Goal: Information Seeking & Learning: Learn about a topic

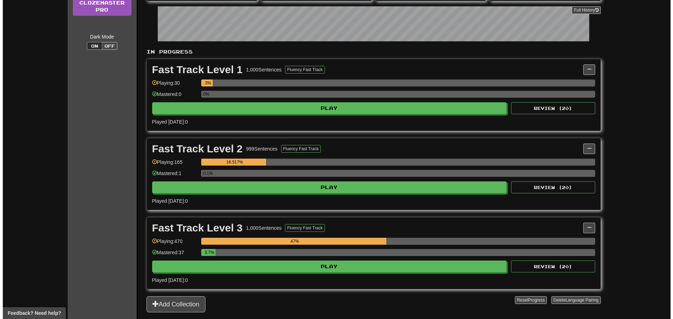
scroll to position [140, 0]
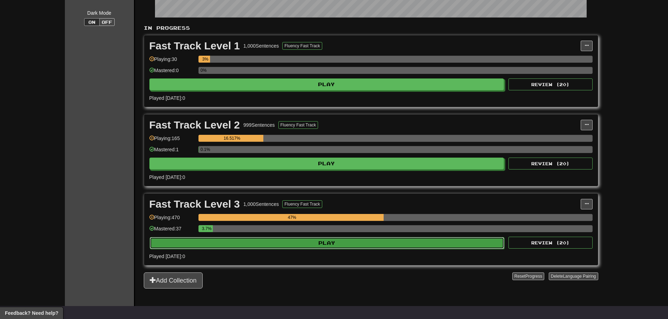
click at [306, 248] on button "Play" at bounding box center [327, 243] width 355 height 12
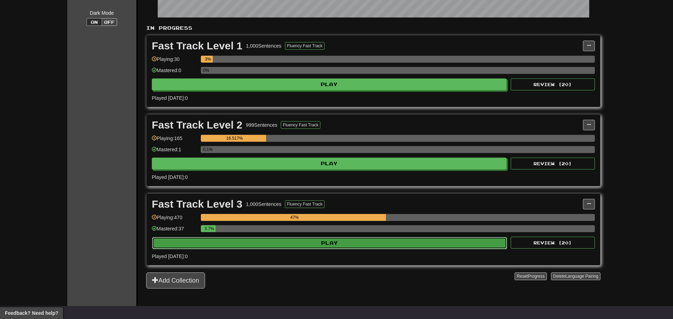
select select "**"
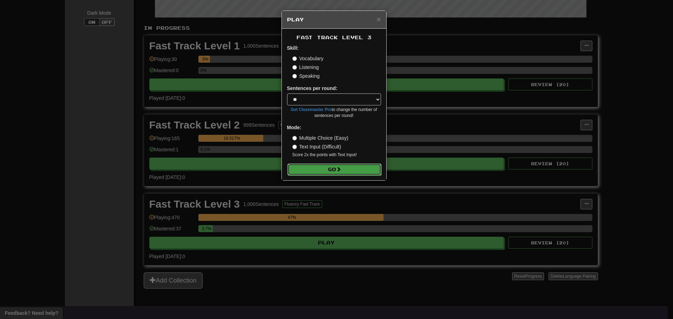
click at [344, 173] on button "Go" at bounding box center [334, 170] width 94 height 12
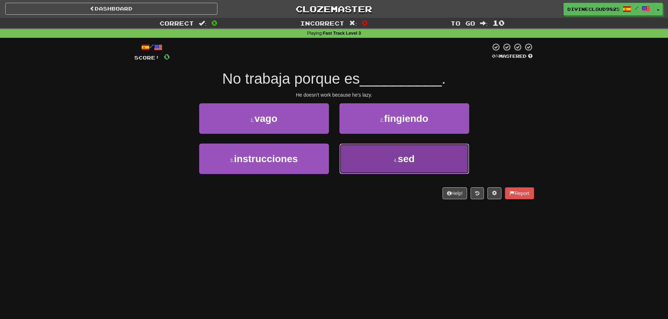
click at [383, 170] on button "4 . sed" at bounding box center [404, 159] width 130 height 30
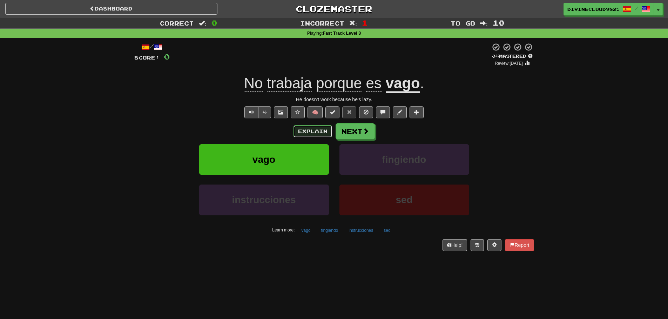
click at [319, 129] on button "Explain" at bounding box center [312, 131] width 39 height 12
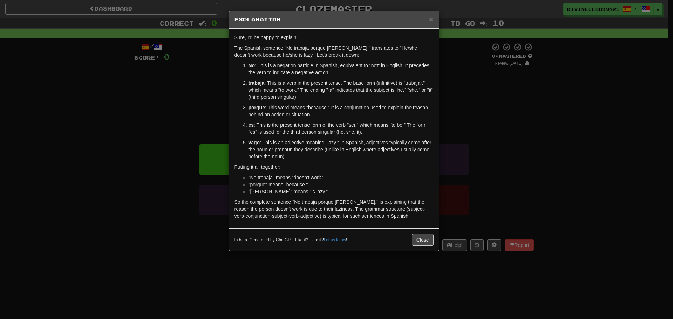
click at [558, 137] on div "× Explanation Sure, I'd be happy to explain! The Spanish sentence "No trabaja p…" at bounding box center [336, 159] width 673 height 319
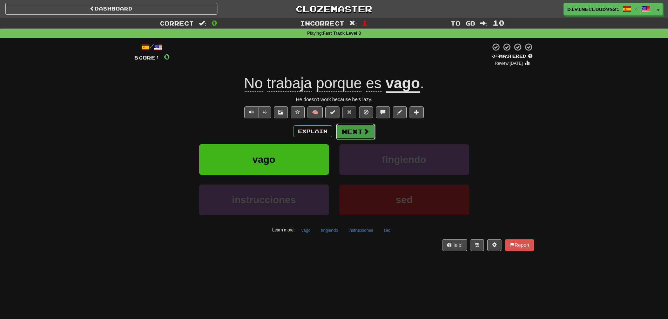
click at [362, 128] on button "Next" at bounding box center [355, 132] width 39 height 16
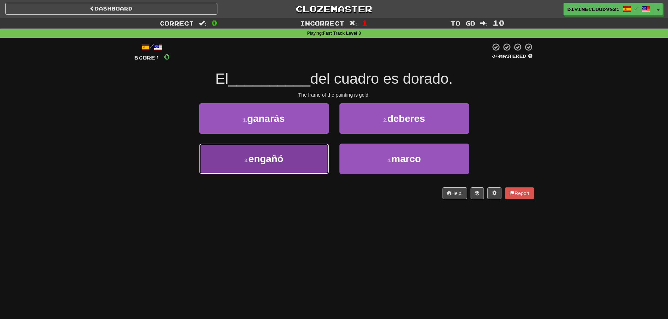
click at [298, 163] on button "3 . engañó" at bounding box center [264, 159] width 130 height 30
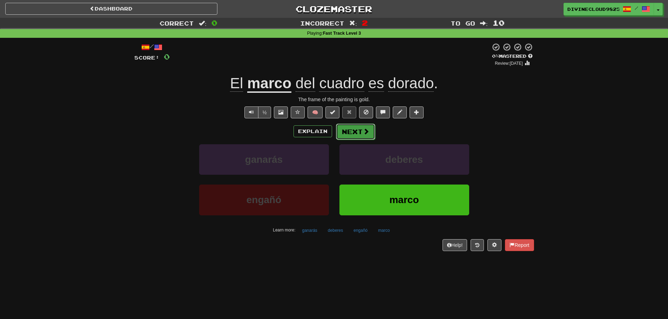
click at [356, 131] on button "Next" at bounding box center [355, 132] width 39 height 16
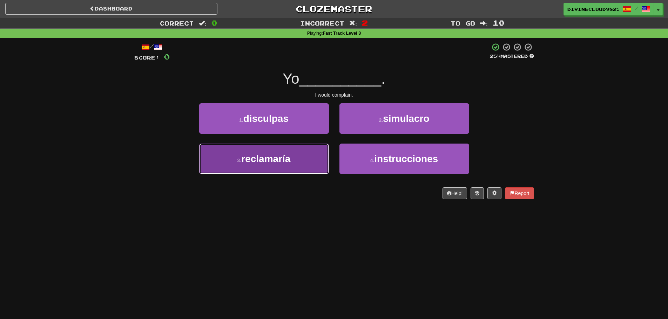
click at [259, 166] on button "3 . reclamaría" at bounding box center [264, 159] width 130 height 30
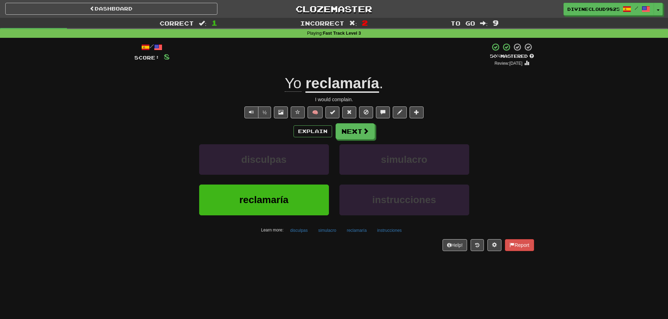
click at [364, 120] on div "/ Score: 8 + 8 50 % Mastered Review: 2025-08-31 Yo reclamaría . I would complai…" at bounding box center [333, 147] width 399 height 208
click at [361, 131] on button "Next" at bounding box center [355, 132] width 39 height 16
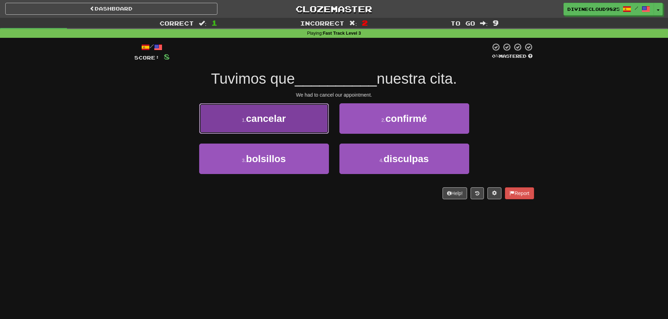
click at [232, 119] on button "1 . cancelar" at bounding box center [264, 118] width 130 height 30
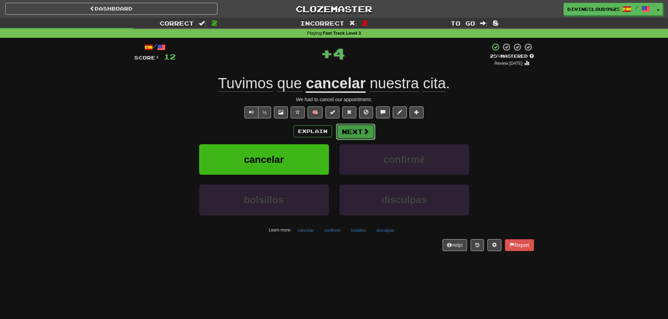
click at [356, 130] on button "Next" at bounding box center [355, 132] width 39 height 16
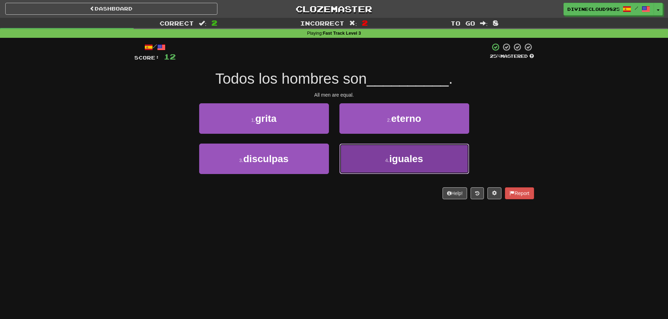
click at [434, 170] on button "4 . iguales" at bounding box center [404, 159] width 130 height 30
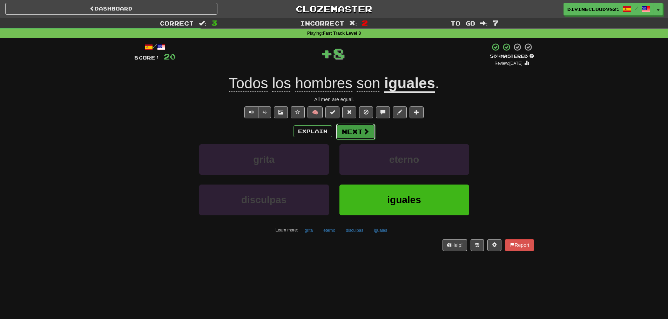
click at [351, 130] on button "Next" at bounding box center [355, 132] width 39 height 16
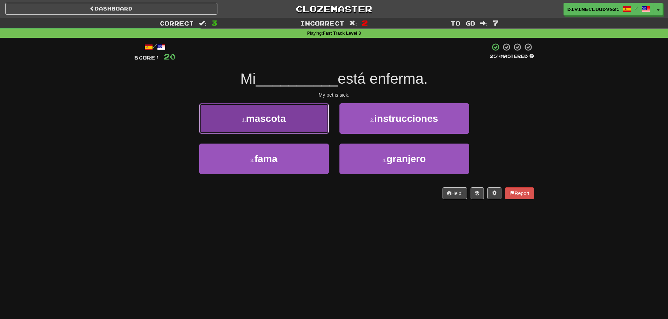
click at [299, 114] on button "1 . mascota" at bounding box center [264, 118] width 130 height 30
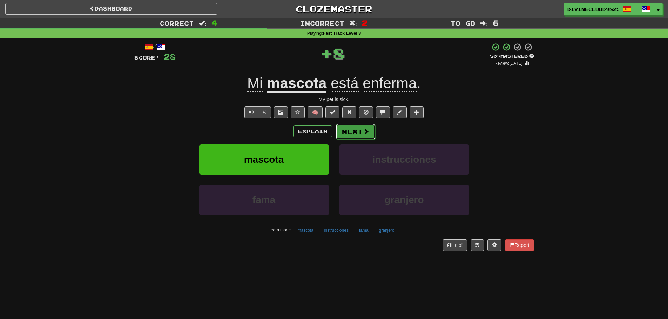
click at [359, 135] on button "Next" at bounding box center [355, 132] width 39 height 16
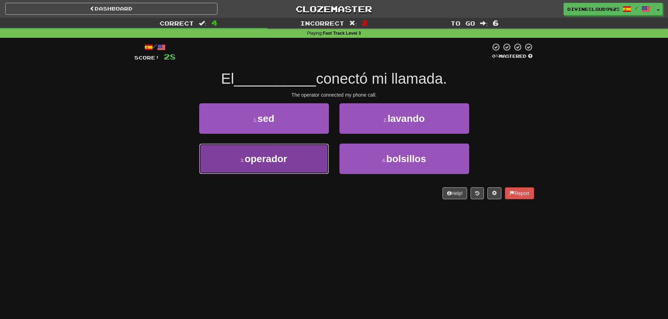
click at [306, 160] on button "3 . operador" at bounding box center [264, 159] width 130 height 30
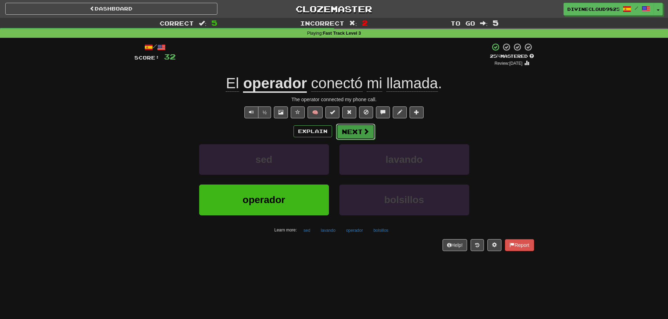
click at [362, 136] on button "Next" at bounding box center [355, 132] width 39 height 16
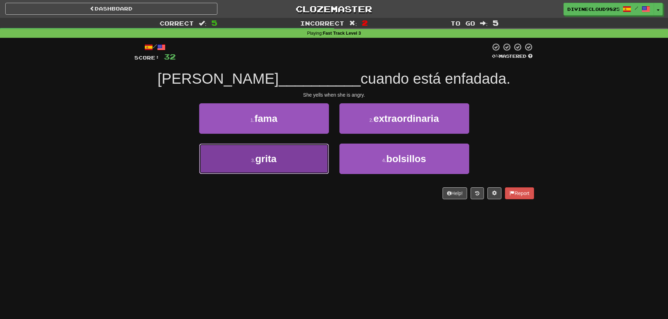
click at [294, 164] on button "3 . grita" at bounding box center [264, 159] width 130 height 30
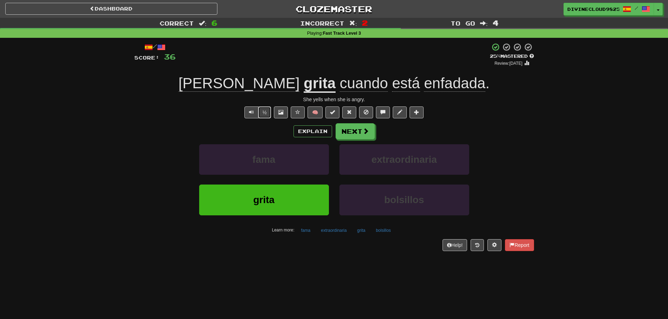
click at [258, 111] on button "½" at bounding box center [264, 113] width 13 height 12
click at [246, 114] on button "Text-to-speech controls" at bounding box center [251, 113] width 14 height 12
click at [358, 134] on button "Next" at bounding box center [355, 132] width 39 height 16
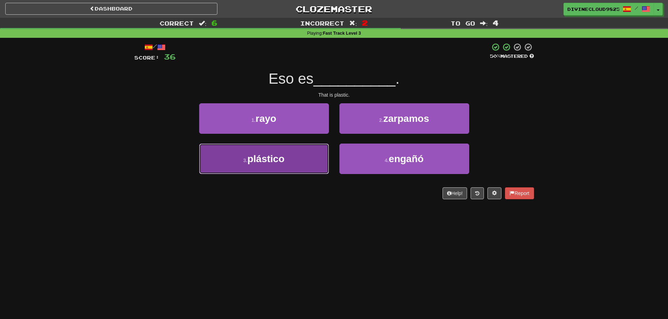
click at [274, 157] on span "plástico" at bounding box center [265, 158] width 37 height 11
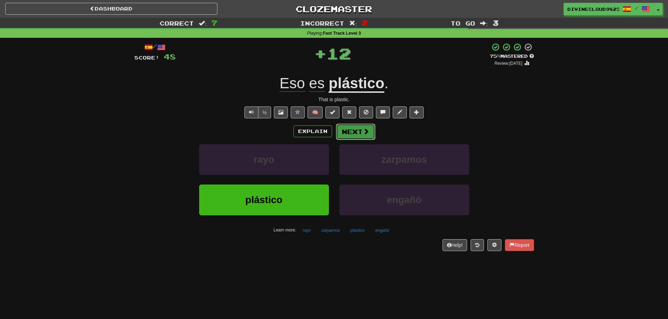
click at [350, 128] on button "Next" at bounding box center [355, 132] width 39 height 16
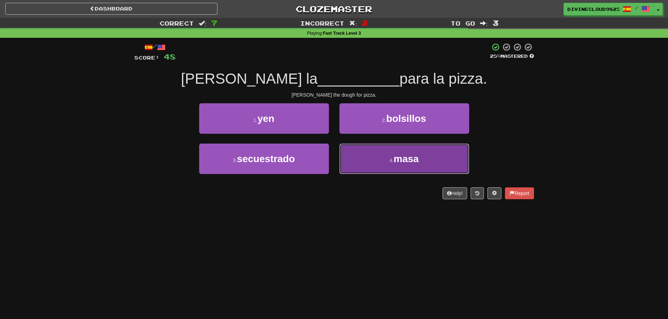
click at [449, 166] on button "4 . masa" at bounding box center [404, 159] width 130 height 30
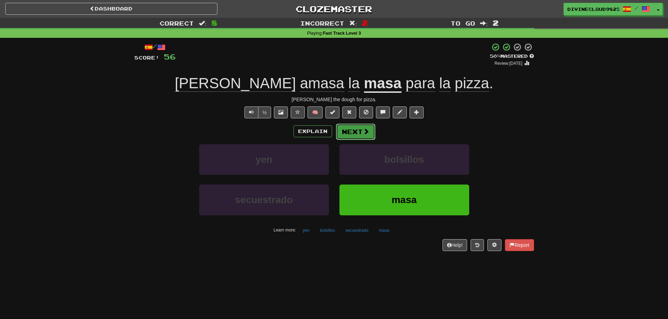
click at [372, 130] on button "Next" at bounding box center [355, 132] width 39 height 16
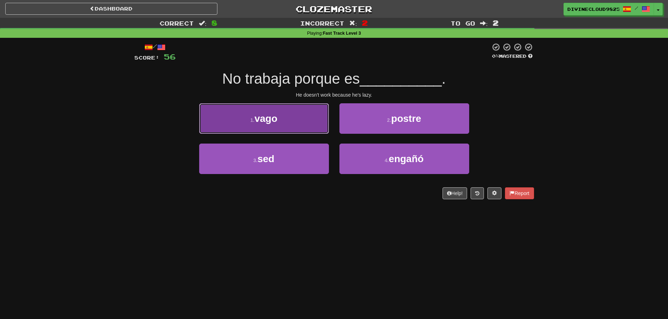
click at [284, 124] on button "1 . vago" at bounding box center [264, 118] width 130 height 30
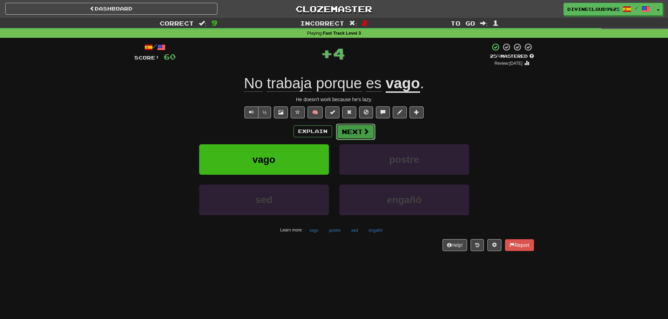
click at [363, 132] on span at bounding box center [366, 131] width 6 height 6
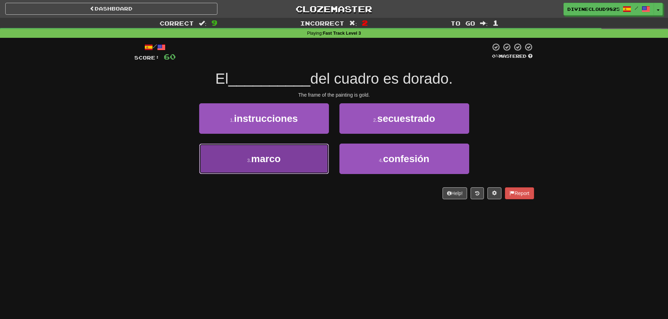
click at [257, 157] on span "marco" at bounding box center [265, 158] width 29 height 11
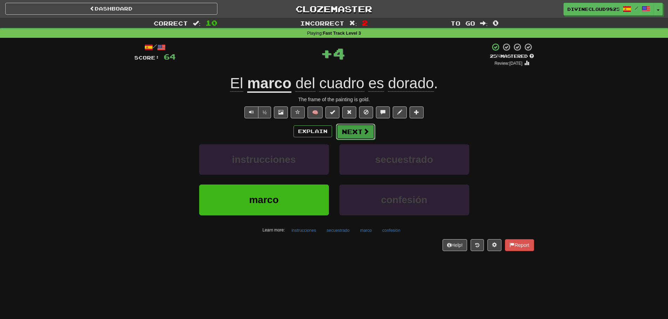
click at [344, 128] on button "Next" at bounding box center [355, 132] width 39 height 16
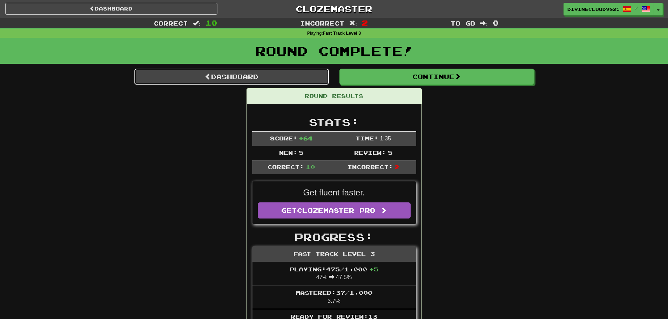
click at [192, 80] on link "Dashboard" at bounding box center [231, 77] width 194 height 16
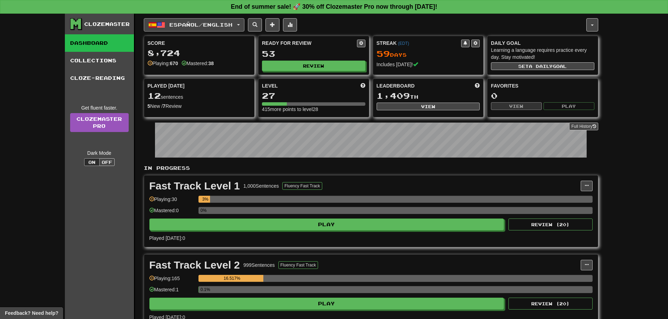
click at [166, 28] on button "Español / English" at bounding box center [194, 24] width 101 height 13
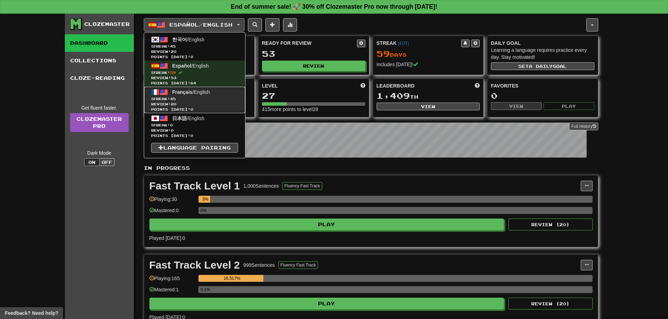
click at [176, 98] on span "45" at bounding box center [173, 99] width 6 height 4
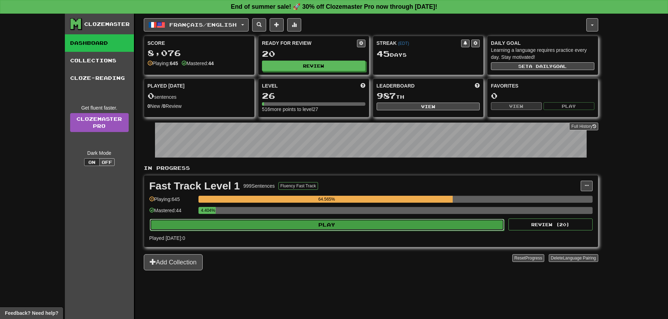
click at [321, 226] on button "Play" at bounding box center [327, 225] width 355 height 12
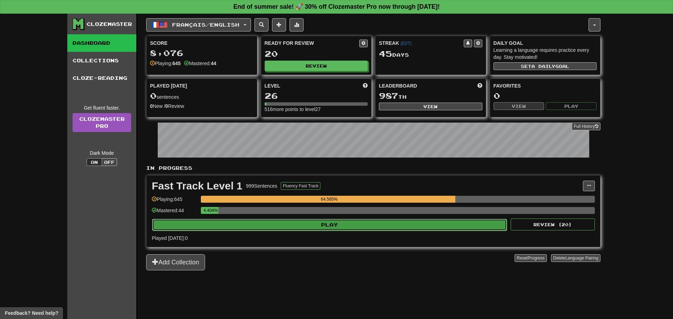
select select "**"
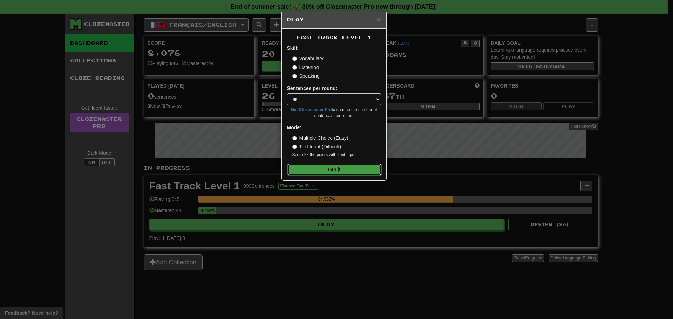
click at [335, 169] on button "Go" at bounding box center [334, 170] width 94 height 12
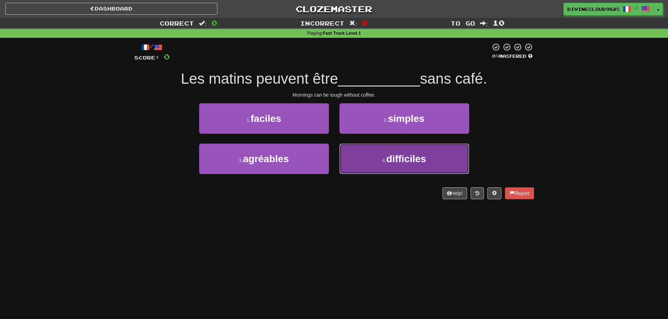
click at [392, 171] on button "4 . difficiles" at bounding box center [404, 159] width 130 height 30
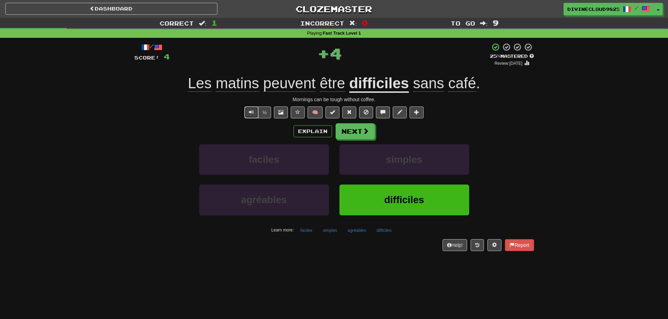
click at [253, 112] on button "Text-to-speech controls" at bounding box center [251, 113] width 14 height 12
click at [264, 114] on button "½" at bounding box center [264, 113] width 13 height 12
click at [261, 110] on button "½" at bounding box center [264, 113] width 13 height 12
click at [247, 112] on button "Text-to-speech controls" at bounding box center [251, 113] width 14 height 12
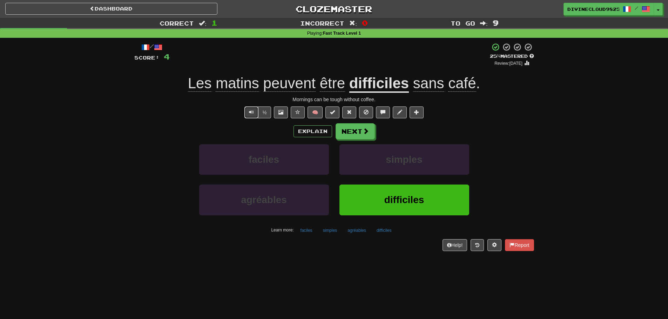
click at [247, 112] on button "Text-to-speech controls" at bounding box center [251, 113] width 14 height 12
click at [250, 108] on button "Text-to-speech controls" at bounding box center [251, 113] width 14 height 12
click at [243, 111] on div "½" at bounding box center [257, 113] width 28 height 12
click at [245, 112] on button "Text-to-speech controls" at bounding box center [251, 113] width 14 height 12
click at [249, 111] on span "Text-to-speech controls" at bounding box center [251, 112] width 5 height 5
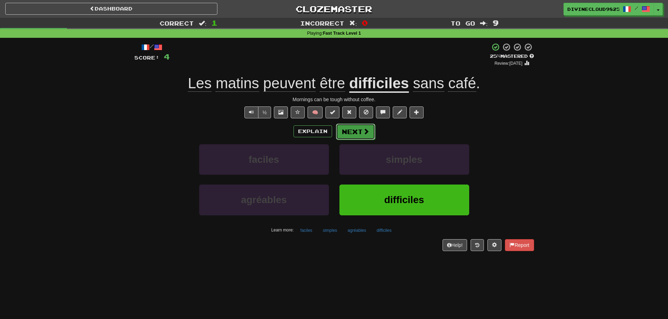
click at [364, 133] on span at bounding box center [366, 131] width 6 height 6
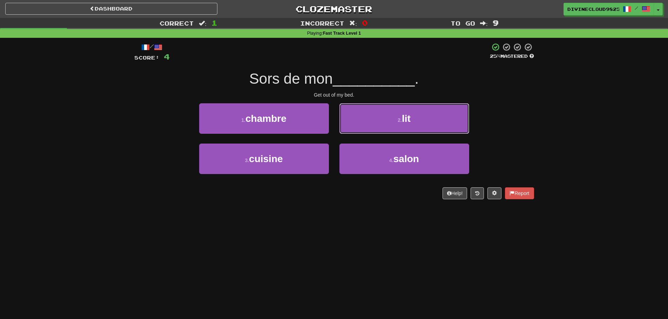
drag, startPoint x: 432, startPoint y: 119, endPoint x: 440, endPoint y: 117, distance: 8.4
click at [440, 117] on button "2 . lit" at bounding box center [404, 118] width 130 height 30
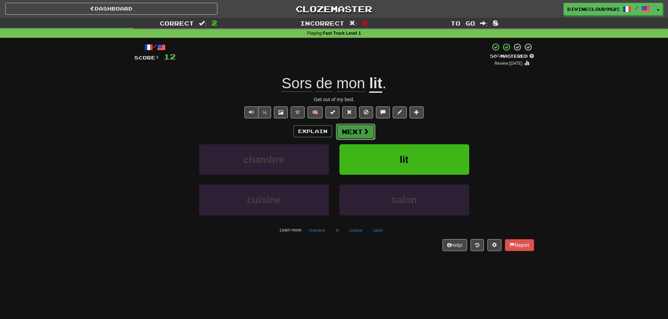
click at [363, 131] on span at bounding box center [366, 131] width 6 height 6
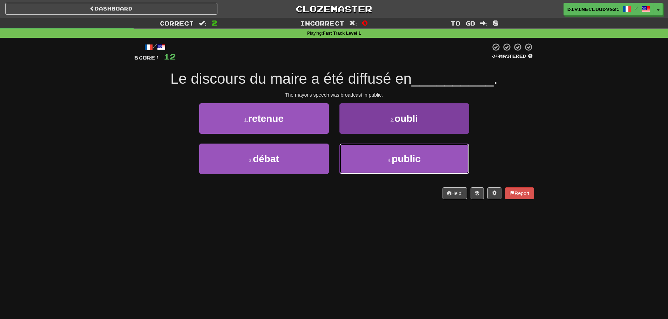
click at [433, 157] on button "4 . public" at bounding box center [404, 159] width 130 height 30
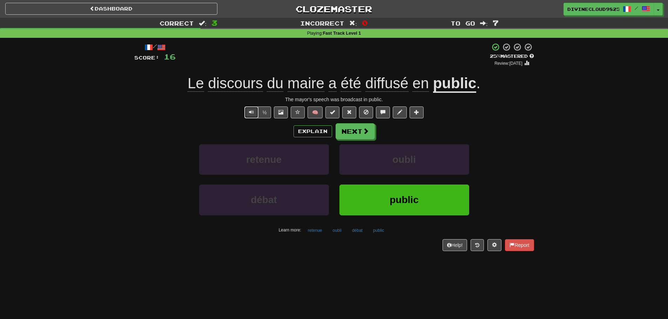
click at [248, 114] on button "Text-to-speech controls" at bounding box center [251, 113] width 14 height 12
click at [252, 111] on span "Text-to-speech controls" at bounding box center [251, 112] width 5 height 5
click at [358, 137] on button "Next" at bounding box center [355, 132] width 39 height 16
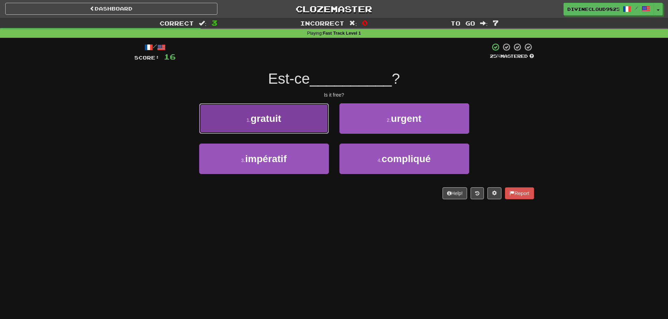
click at [283, 127] on button "1 . gratuit" at bounding box center [264, 118] width 130 height 30
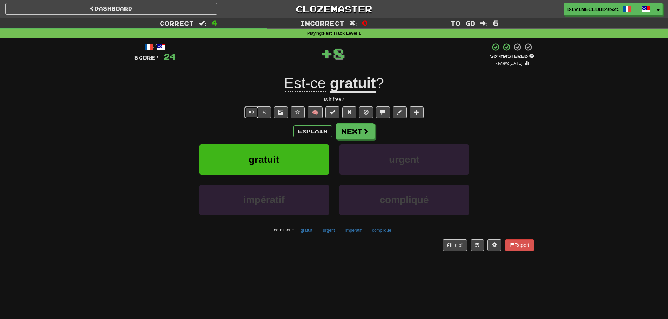
click at [249, 110] on span "Text-to-speech controls" at bounding box center [251, 112] width 5 height 5
click at [350, 130] on button "Next" at bounding box center [355, 132] width 39 height 16
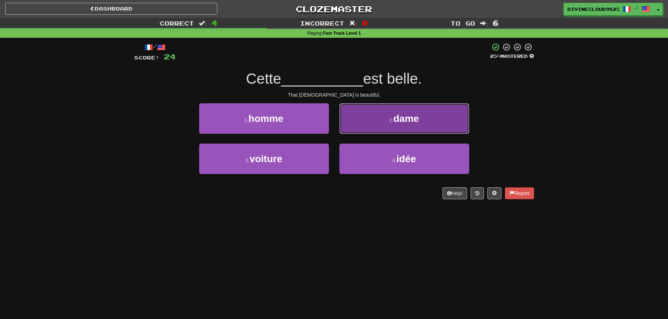
click at [424, 115] on button "2 . dame" at bounding box center [404, 118] width 130 height 30
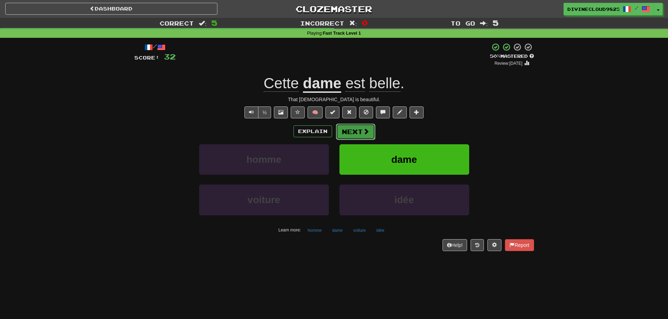
click at [349, 127] on button "Next" at bounding box center [355, 132] width 39 height 16
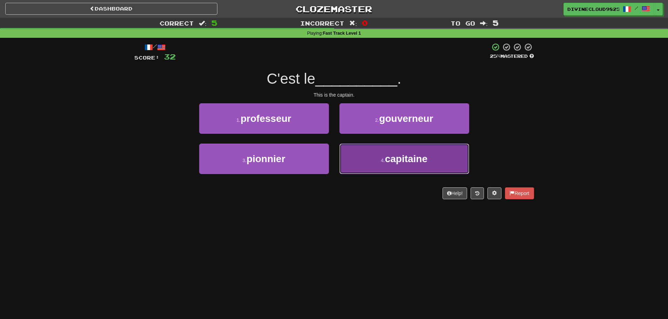
click at [442, 152] on button "4 . capitaine" at bounding box center [404, 159] width 130 height 30
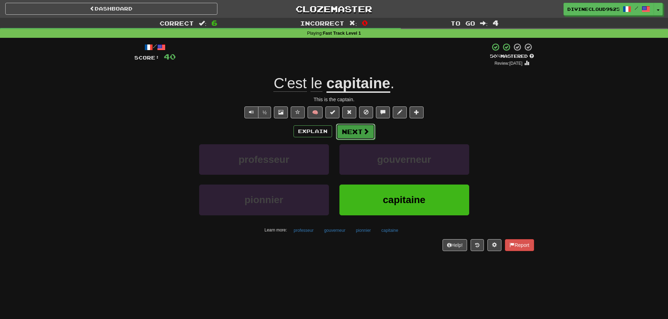
click at [358, 133] on button "Next" at bounding box center [355, 132] width 39 height 16
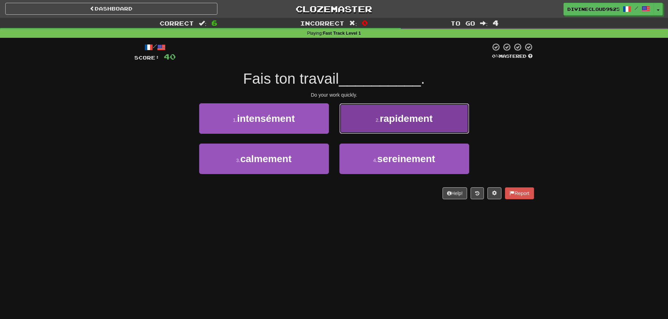
click at [414, 114] on span "rapidement" at bounding box center [406, 118] width 53 height 11
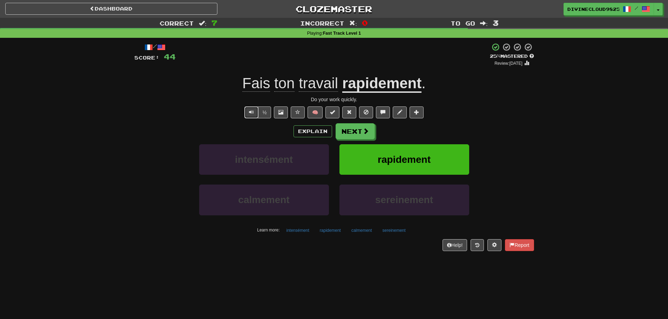
click at [249, 112] on span "Text-to-speech controls" at bounding box center [251, 112] width 5 height 5
click at [357, 137] on button "Next" at bounding box center [355, 132] width 39 height 16
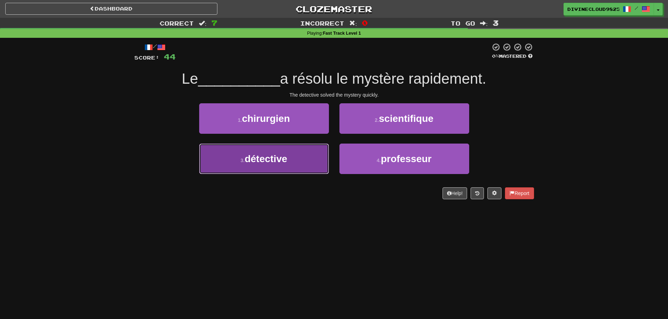
click at [242, 168] on button "3 . détective" at bounding box center [264, 159] width 130 height 30
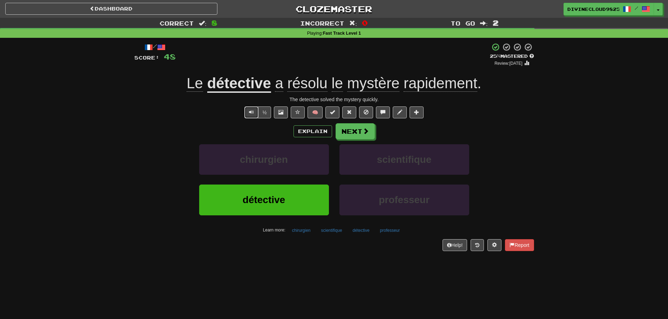
click at [251, 111] on span "Text-to-speech controls" at bounding box center [251, 112] width 5 height 5
click at [254, 115] on button "Text-to-speech controls" at bounding box center [251, 113] width 14 height 12
click at [256, 115] on button "Text-to-speech controls" at bounding box center [251, 113] width 14 height 12
click at [249, 113] on span "Text-to-speech controls" at bounding box center [251, 112] width 5 height 5
click at [247, 110] on button "Text-to-speech controls" at bounding box center [251, 113] width 14 height 12
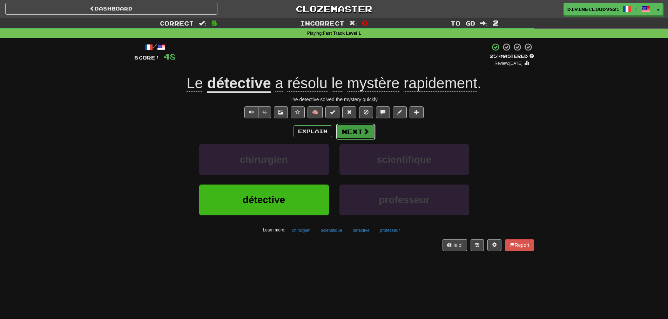
click at [358, 132] on button "Next" at bounding box center [355, 132] width 39 height 16
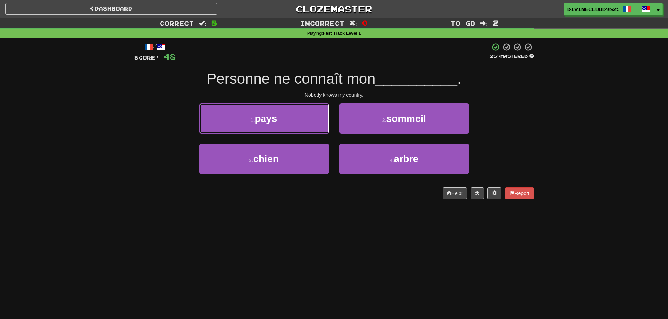
click at [214, 123] on button "1 . pays" at bounding box center [264, 118] width 130 height 30
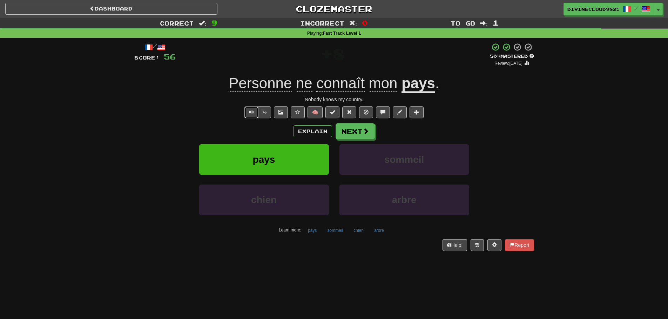
click at [249, 115] on span "Text-to-speech controls" at bounding box center [251, 112] width 5 height 5
click at [248, 116] on button "Text-to-speech controls" at bounding box center [251, 113] width 14 height 12
click at [247, 109] on button "Text-to-speech controls" at bounding box center [251, 113] width 14 height 12
click at [245, 117] on button "Text-to-speech controls" at bounding box center [251, 113] width 14 height 12
click at [354, 130] on button "Next" at bounding box center [355, 132] width 39 height 16
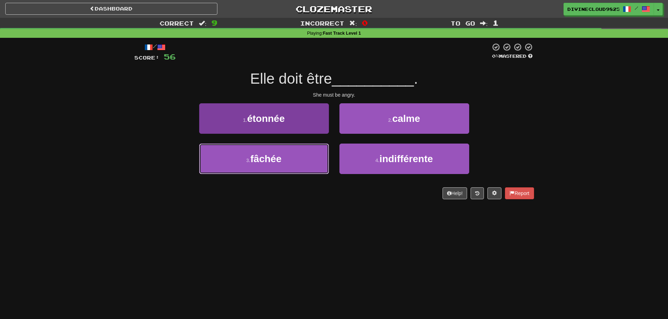
drag, startPoint x: 256, startPoint y: 168, endPoint x: 289, endPoint y: 168, distance: 32.6
click at [257, 168] on button "3 . fâchée" at bounding box center [264, 159] width 130 height 30
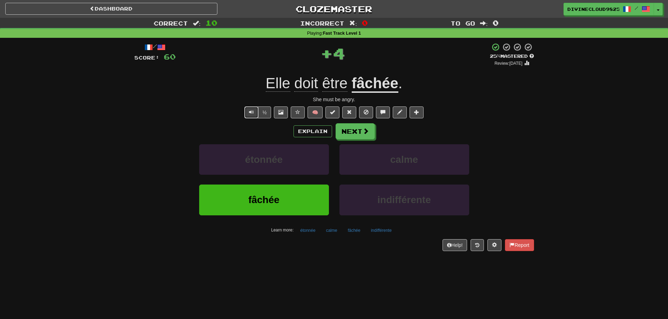
click at [245, 111] on button "Text-to-speech controls" at bounding box center [251, 113] width 14 height 12
click at [251, 111] on span "Text-to-speech controls" at bounding box center [251, 112] width 5 height 5
click at [363, 132] on span at bounding box center [366, 131] width 6 height 6
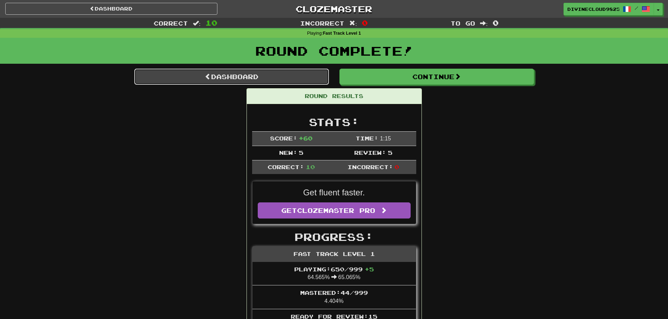
click at [241, 76] on link "Dashboard" at bounding box center [231, 77] width 194 height 16
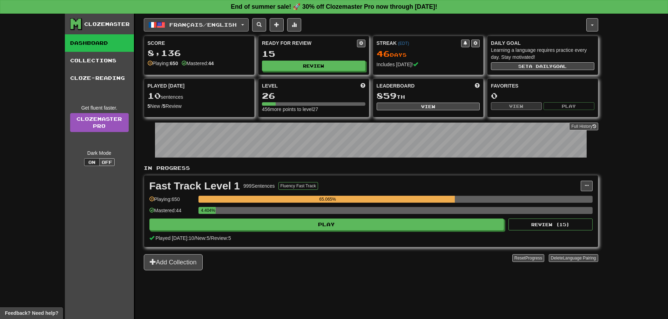
click at [177, 18] on div "Français / English 한국어 / English Streak: 45 Review: 20 Points [DATE]: 0 Español…" at bounding box center [371, 175] width 454 height 323
click at [178, 25] on span "Français / English" at bounding box center [202, 25] width 67 height 6
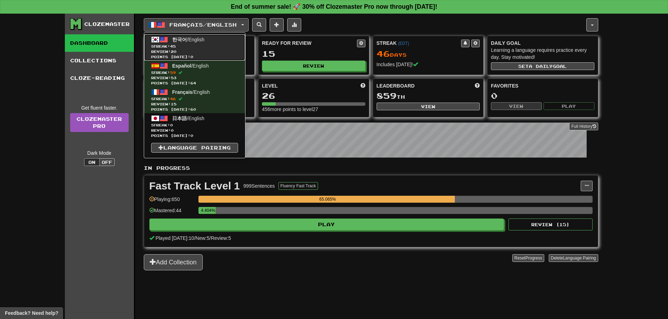
click at [188, 40] on span "한국어 / English" at bounding box center [188, 40] width 32 height 6
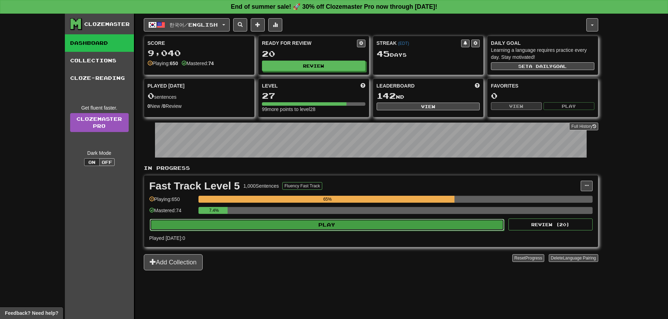
click at [403, 224] on button "Play" at bounding box center [327, 225] width 355 height 12
select select "**"
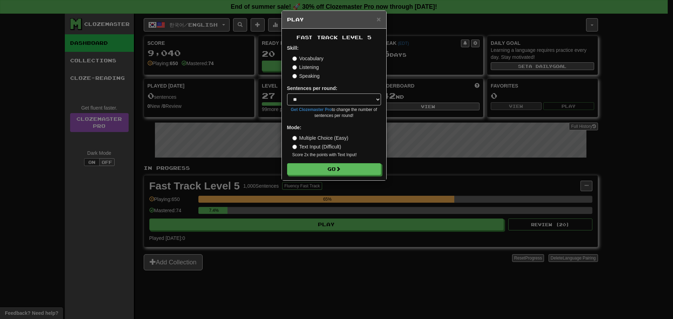
click at [336, 177] on div "Fast Track Level 5 Skill: Vocabulary Listening Speaking Sentences per round: * …" at bounding box center [334, 105] width 104 height 152
click at [338, 171] on span at bounding box center [338, 169] width 5 height 5
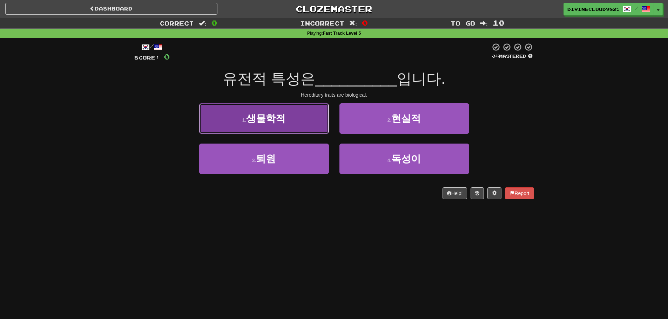
click at [295, 114] on button "1 . 생물학적" at bounding box center [264, 118] width 130 height 30
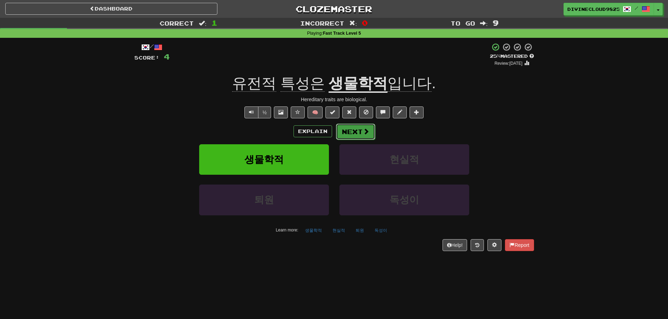
click at [365, 136] on button "Next" at bounding box center [355, 132] width 39 height 16
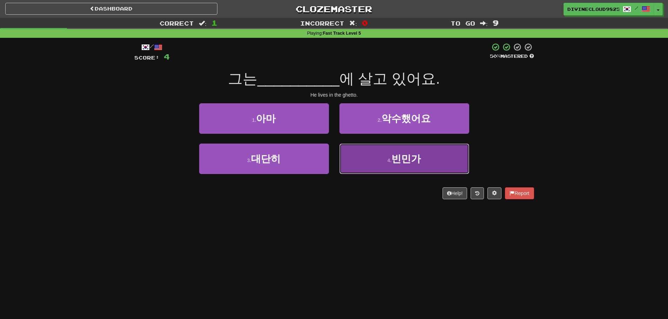
click at [452, 159] on button "4 . 빈민가" at bounding box center [404, 159] width 130 height 30
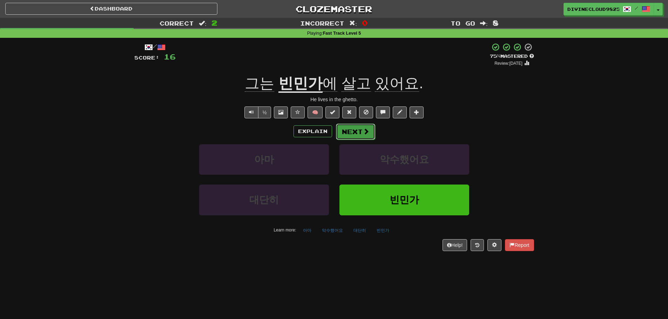
click at [367, 136] on button "Next" at bounding box center [355, 132] width 39 height 16
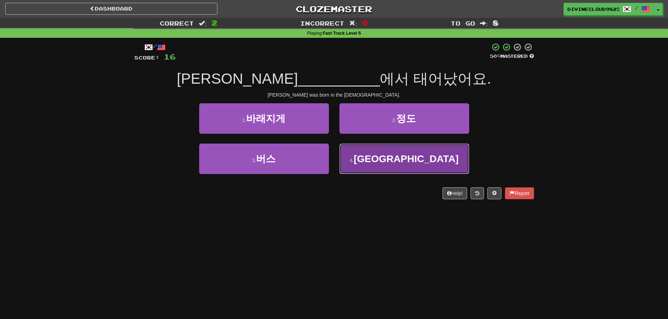
click at [427, 157] on button "4 . [GEOGRAPHIC_DATA]" at bounding box center [404, 159] width 130 height 30
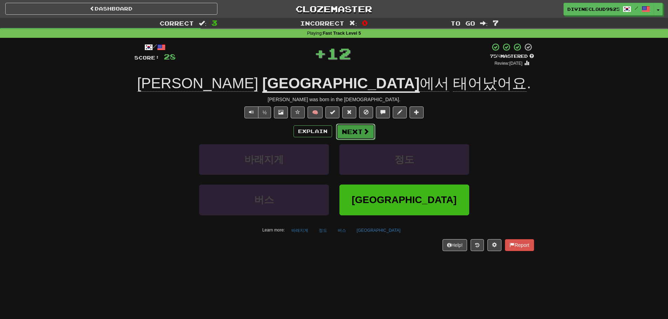
click at [371, 136] on button "Next" at bounding box center [355, 132] width 39 height 16
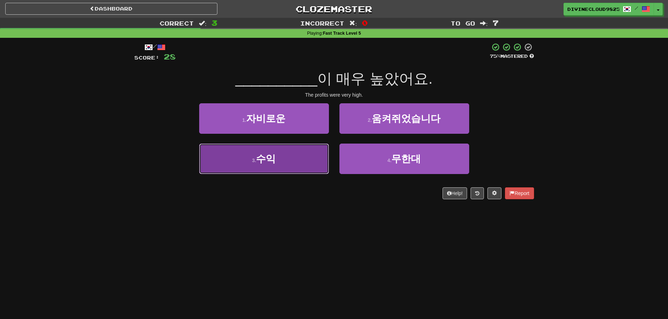
click at [312, 158] on button "3 . 수익" at bounding box center [264, 159] width 130 height 30
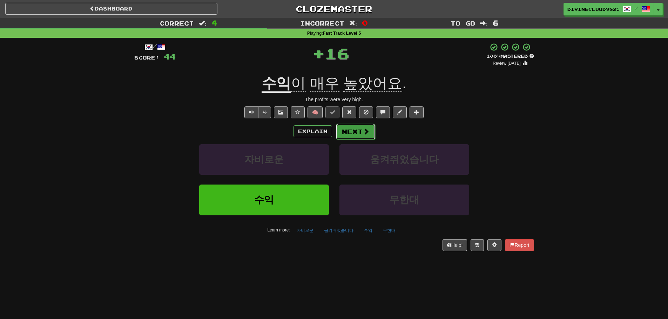
click at [360, 129] on button "Next" at bounding box center [355, 132] width 39 height 16
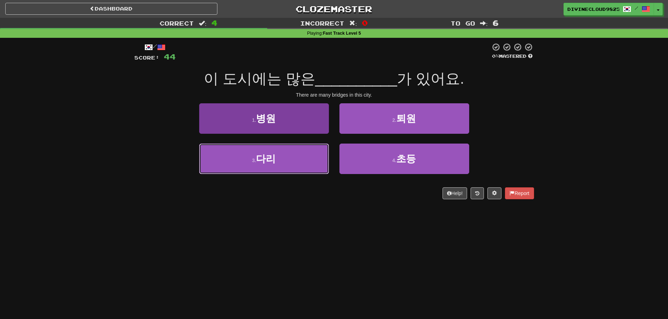
drag, startPoint x: 292, startPoint y: 162, endPoint x: 307, endPoint y: 162, distance: 15.1
click at [292, 162] on button "3 . [GEOGRAPHIC_DATA]" at bounding box center [264, 159] width 130 height 30
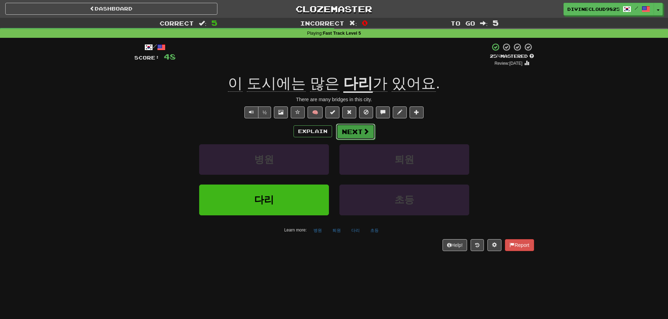
click at [348, 132] on button "Next" at bounding box center [355, 132] width 39 height 16
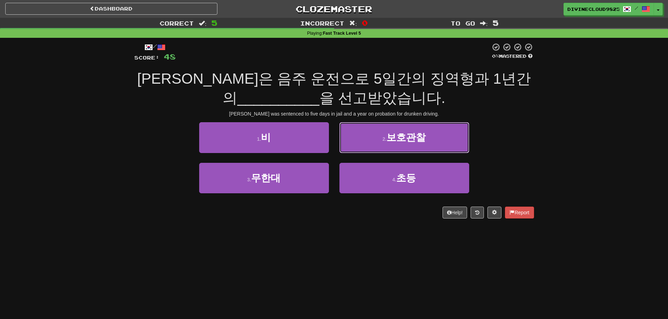
click at [451, 128] on button "2 . 보호관찰" at bounding box center [404, 137] width 130 height 30
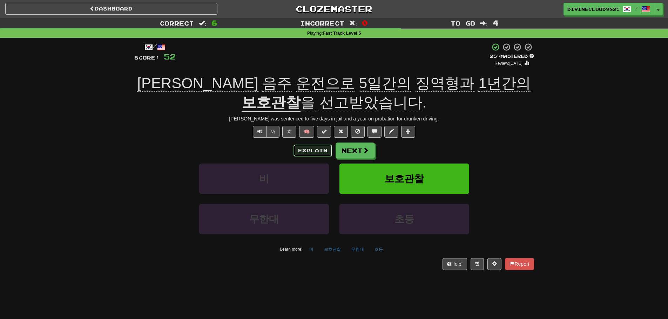
click at [299, 153] on button "Explain" at bounding box center [312, 151] width 39 height 12
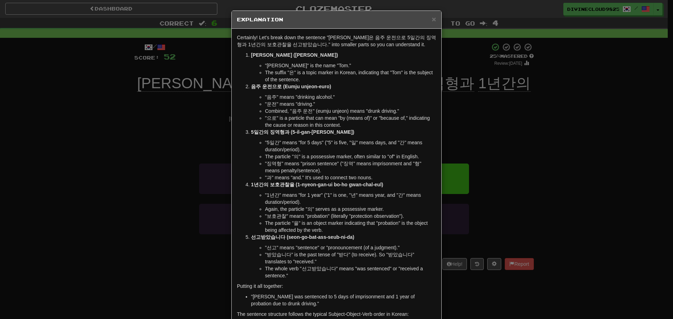
click at [583, 177] on div "× Explanation Certainly! Let's break down the sentence "[PERSON_NAME]은 음주 운전으로 …" at bounding box center [336, 159] width 673 height 319
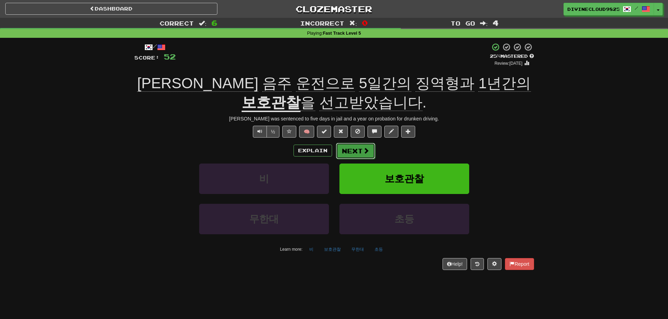
click at [356, 152] on button "Next" at bounding box center [355, 151] width 39 height 16
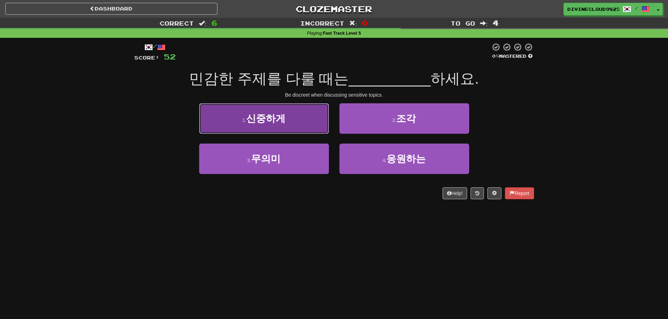
click at [286, 126] on button "1 . 신중하게" at bounding box center [264, 118] width 130 height 30
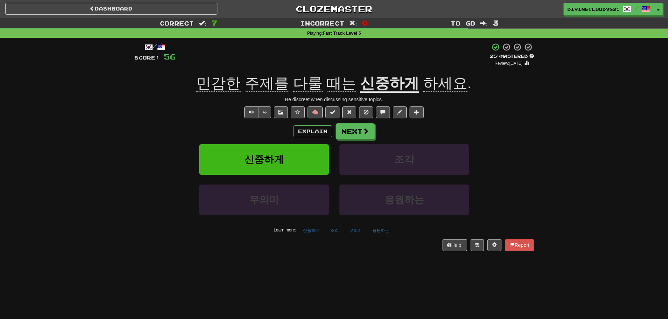
click at [374, 138] on div "Explain Next" at bounding box center [333, 131] width 399 height 16
click at [363, 138] on button "Next" at bounding box center [355, 132] width 39 height 16
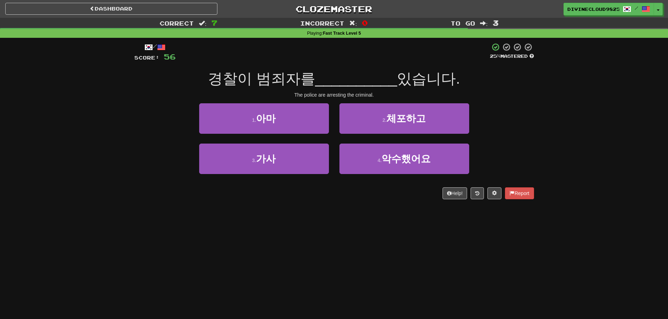
click at [433, 134] on div "2 . 체포하고" at bounding box center [404, 123] width 140 height 40
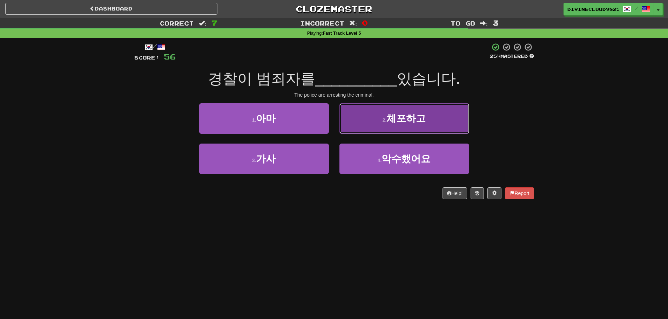
click at [441, 122] on button "2 . 체포하고" at bounding box center [404, 118] width 130 height 30
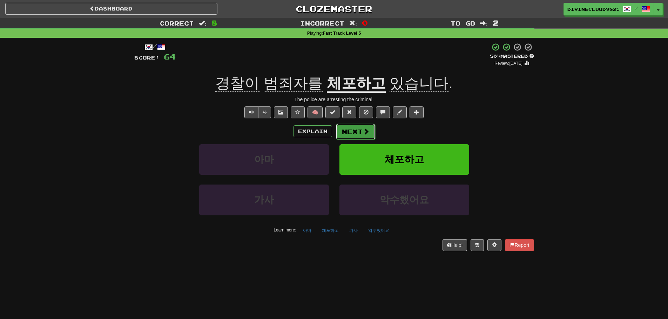
click at [340, 130] on button "Next" at bounding box center [355, 132] width 39 height 16
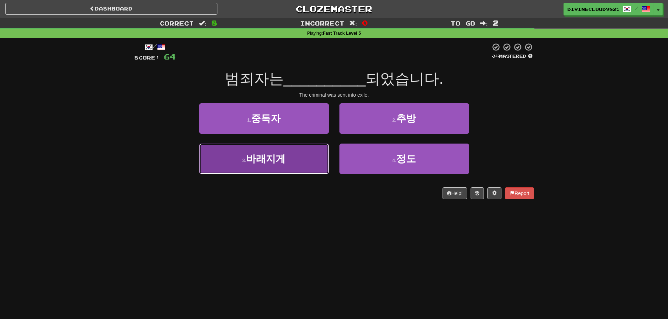
click at [294, 166] on button "3 . 바래지게" at bounding box center [264, 159] width 130 height 30
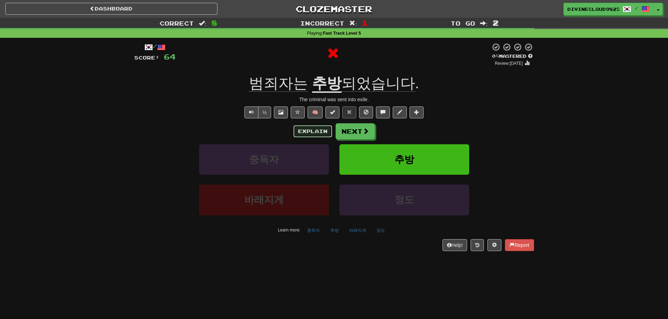
click at [312, 132] on button "Explain" at bounding box center [312, 131] width 39 height 12
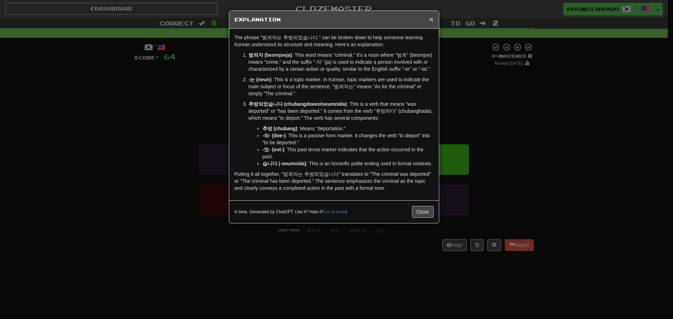
click at [431, 19] on span "×" at bounding box center [431, 19] width 4 height 8
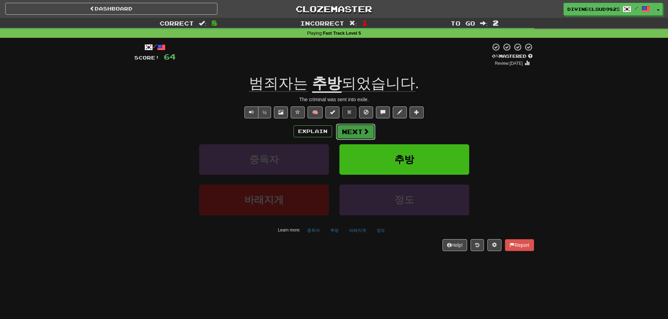
click at [358, 131] on button "Next" at bounding box center [355, 132] width 39 height 16
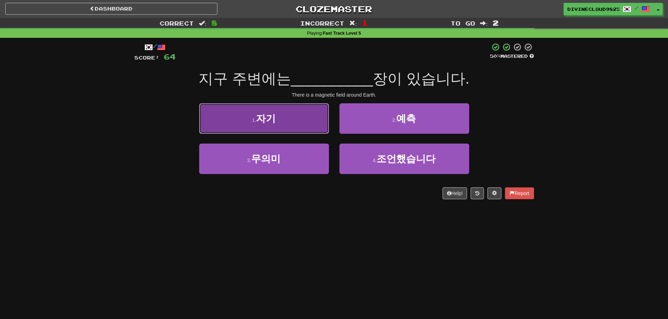
click at [286, 123] on button "1 . 자기" at bounding box center [264, 118] width 130 height 30
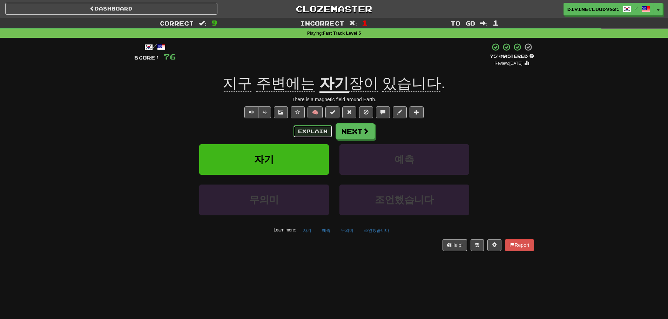
click at [307, 127] on button "Explain" at bounding box center [312, 131] width 39 height 12
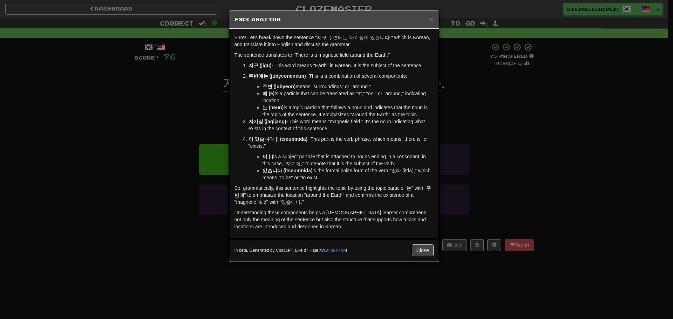
click at [526, 132] on div "× Explanation Sure! Let's break down the sentence "지구 주변에는 자기장이 있습니다." which is…" at bounding box center [336, 159] width 673 height 319
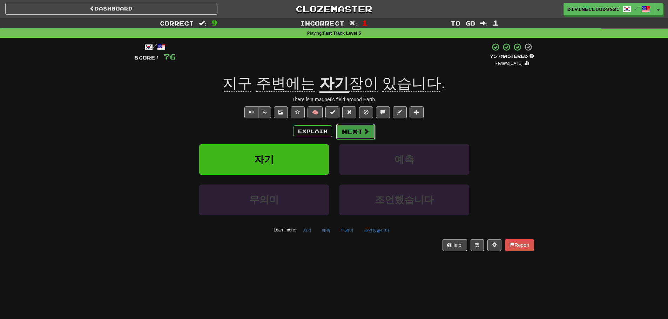
click at [357, 134] on button "Next" at bounding box center [355, 132] width 39 height 16
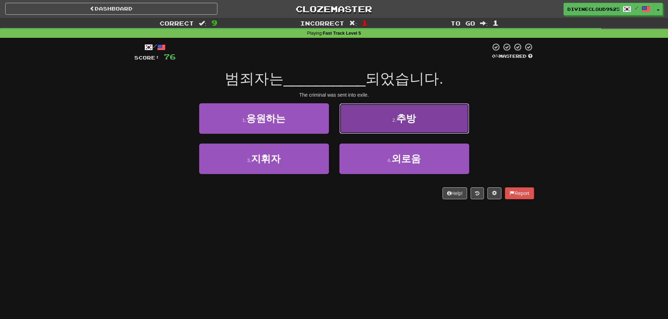
click at [433, 122] on button "2 . 추방" at bounding box center [404, 118] width 130 height 30
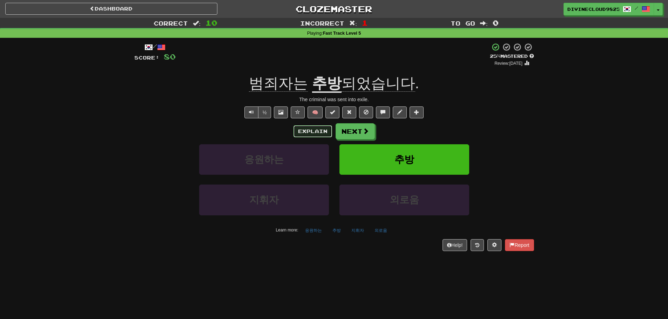
click at [303, 132] on button "Explain" at bounding box center [312, 131] width 39 height 12
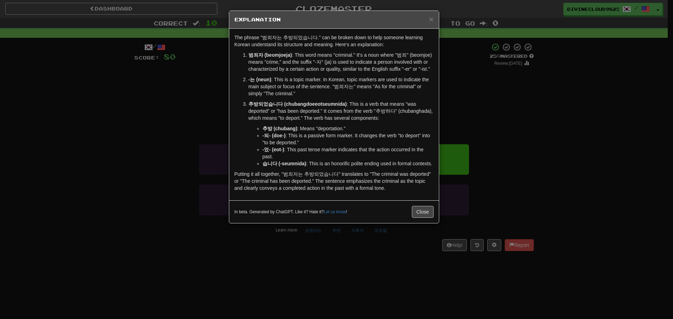
click at [114, 148] on div "× Explanation The phrase "범죄자는 추방되었습니다." can be broken down to help someone lea…" at bounding box center [336, 159] width 673 height 319
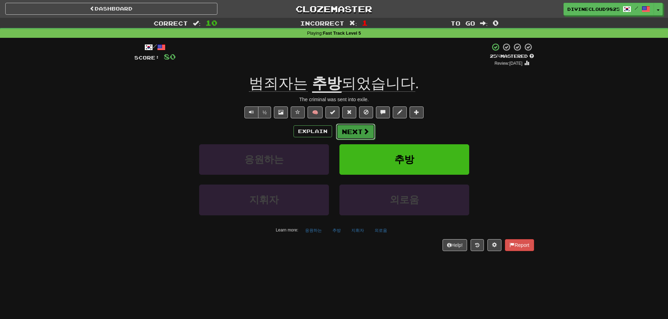
click at [336, 127] on button "Next" at bounding box center [355, 132] width 39 height 16
